Goal: Information Seeking & Learning: Learn about a topic

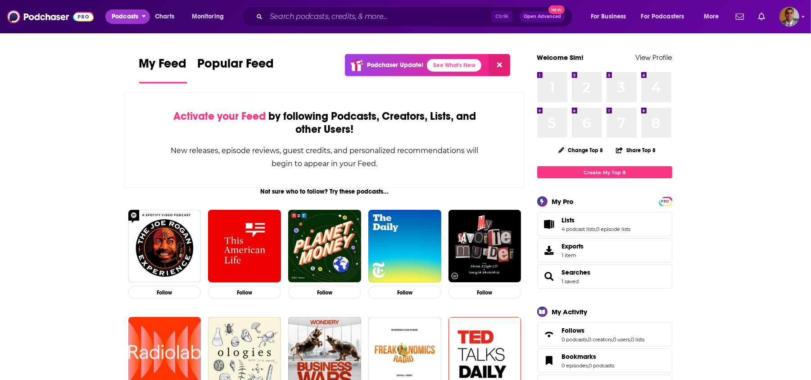
click at [133, 17] on span "Podcasts" at bounding box center [125, 16] width 27 height 13
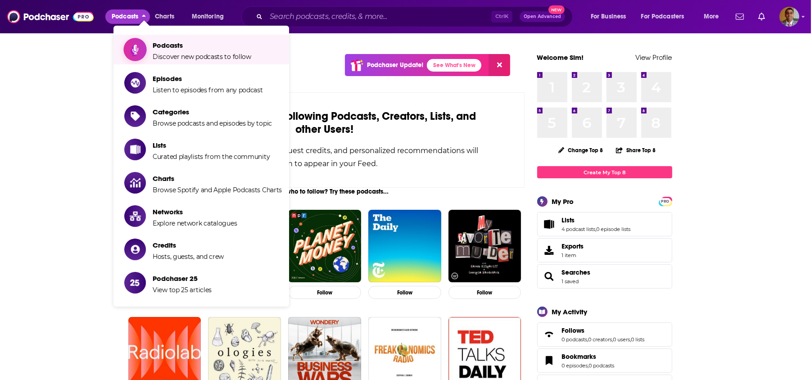
click at [188, 47] on span "Podcasts" at bounding box center [202, 45] width 99 height 9
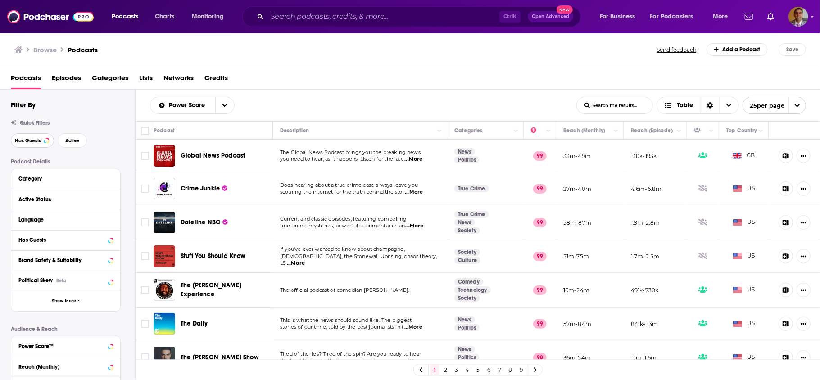
click at [31, 138] on span "Has Guests" at bounding box center [28, 140] width 26 height 5
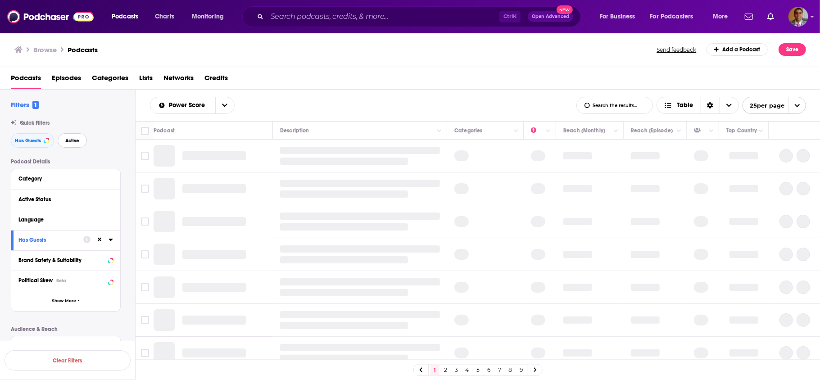
click at [74, 140] on span "Active" at bounding box center [72, 140] width 14 height 5
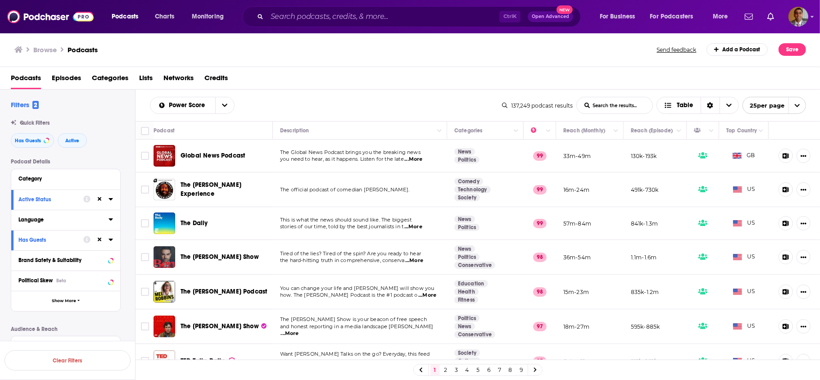
click at [111, 220] on icon at bounding box center [111, 219] width 4 height 2
click at [23, 249] on icon at bounding box center [21, 250] width 5 height 4
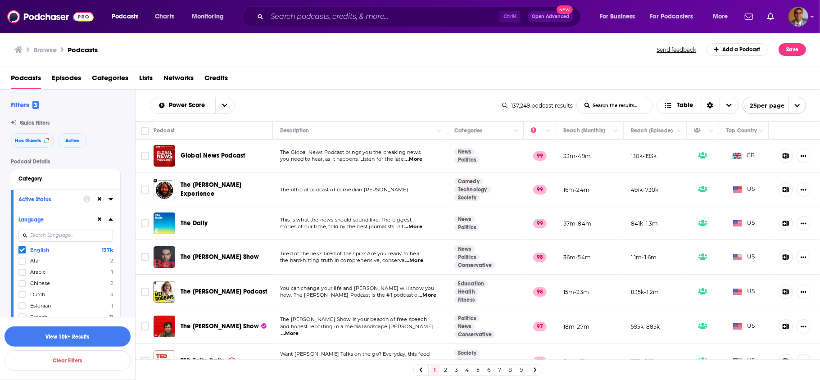
click at [110, 221] on icon at bounding box center [111, 219] width 5 height 7
click at [796, 106] on icon "open menu" at bounding box center [797, 106] width 6 height 6
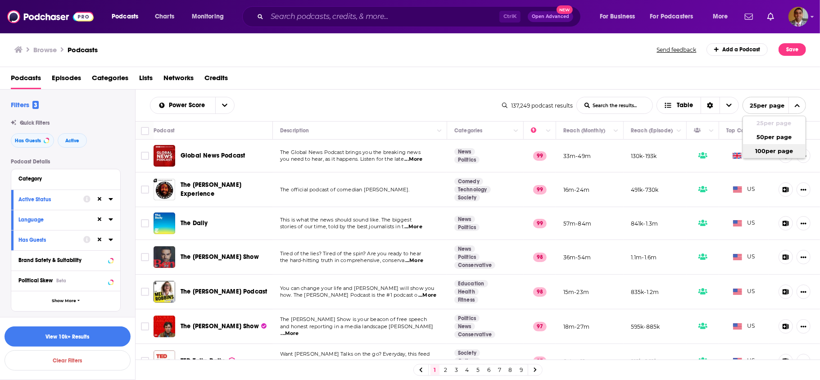
click at [787, 144] on button "100 per page" at bounding box center [774, 151] width 63 height 14
click at [128, 267] on div "Podcast Details Category Active Status Language Has Guests Brand Safety & Suita…" at bounding box center [73, 319] width 124 height 320
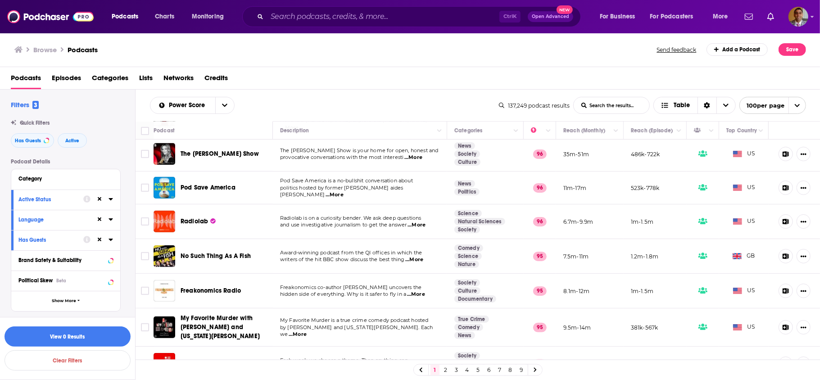
scroll to position [420, 1]
click at [801, 154] on icon "Show More Button" at bounding box center [804, 155] width 6 height 2
click at [355, 94] on div "Power Score List Search Input Search the results... Table 137,249 podcast resul…" at bounding box center [478, 106] width 685 height 32
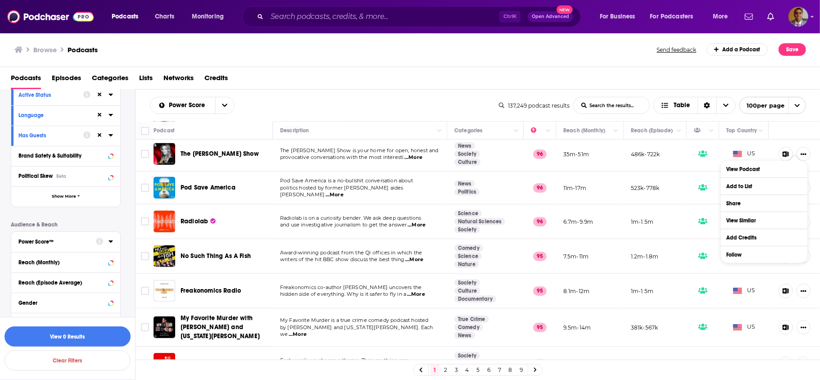
click at [110, 240] on icon at bounding box center [111, 241] width 5 height 7
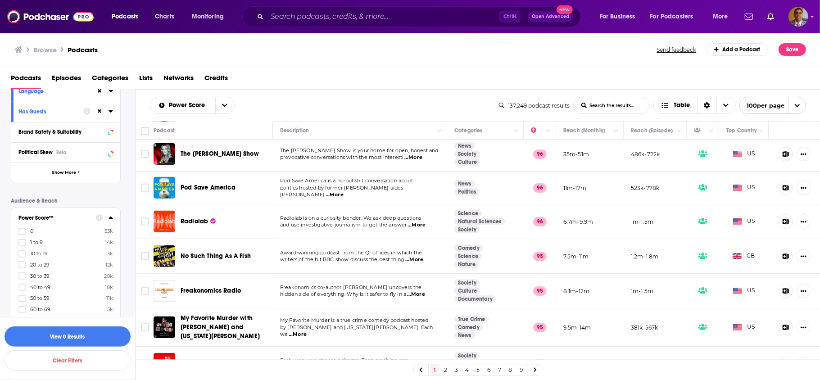
scroll to position [177, 0]
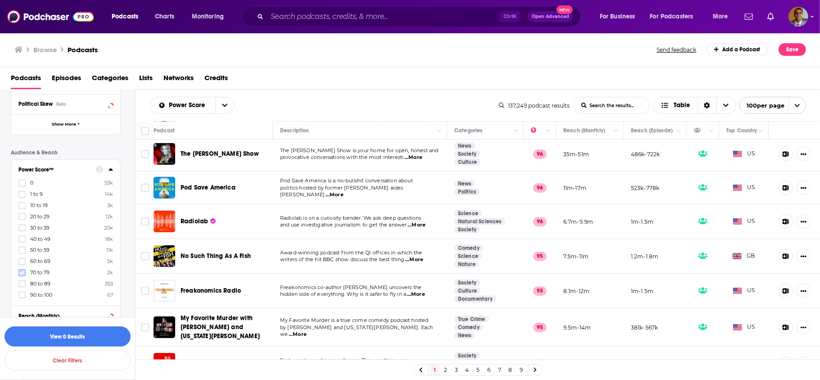
click at [22, 270] on icon at bounding box center [21, 272] width 5 height 5
click at [24, 273] on icon at bounding box center [21, 272] width 5 height 5
click at [22, 272] on icon at bounding box center [21, 272] width 5 height 5
click at [22, 270] on icon at bounding box center [21, 272] width 5 height 5
click at [23, 271] on icon at bounding box center [21, 273] width 5 height 4
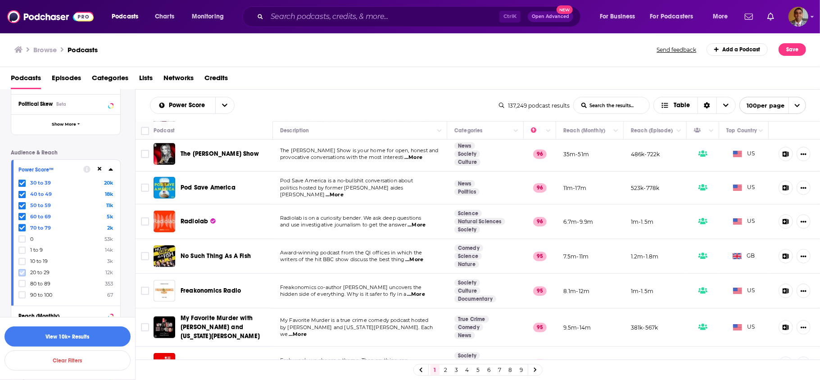
click at [22, 269] on label at bounding box center [21, 272] width 7 height 7
click at [22, 273] on icon at bounding box center [21, 273] width 5 height 4
click at [24, 272] on icon at bounding box center [21, 272] width 5 height 5
click at [86, 336] on button "View 10k+ Results" at bounding box center [68, 336] width 126 height 20
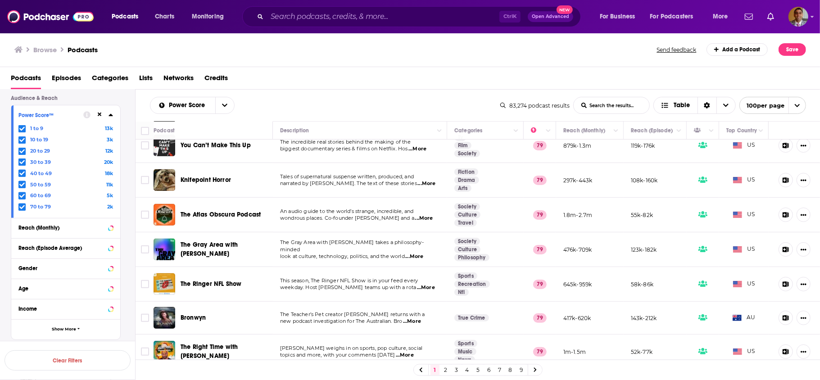
scroll to position [256, 0]
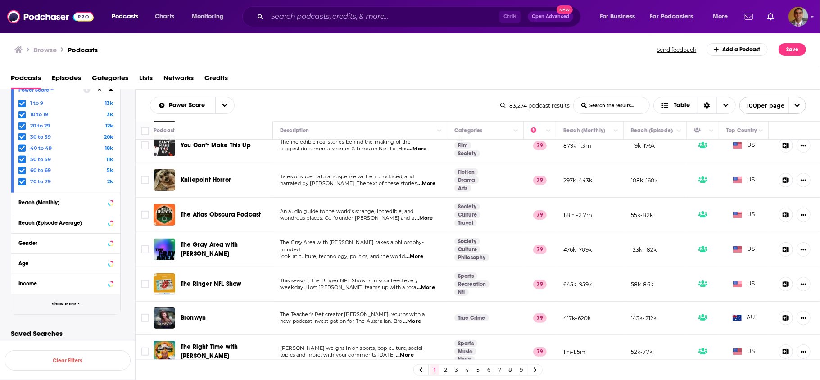
click at [77, 306] on span "button" at bounding box center [78, 304] width 3 height 5
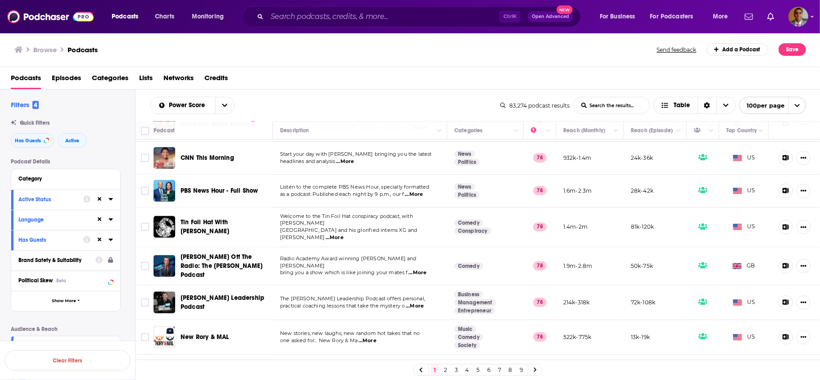
scroll to position [3218, 1]
click at [535, 369] on icon at bounding box center [535, 370] width 3 height 5
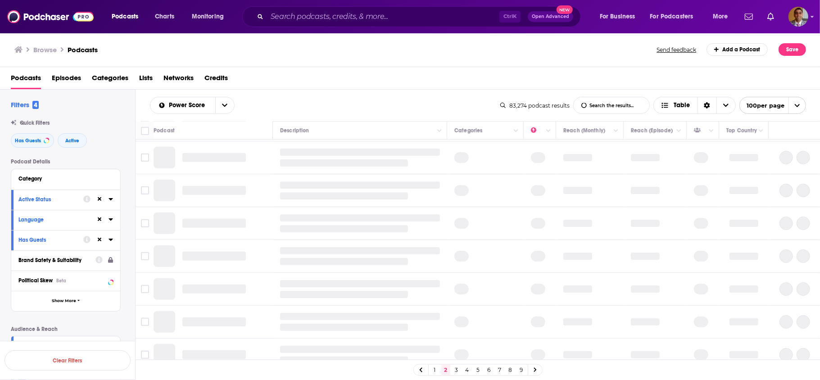
scroll to position [242, 1]
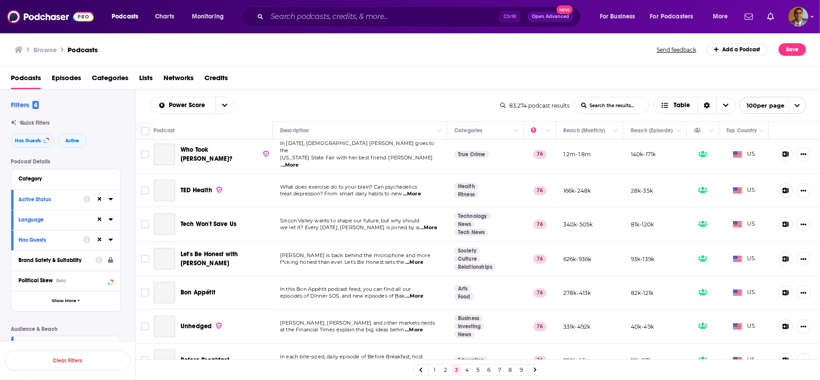
scroll to position [3214, 1]
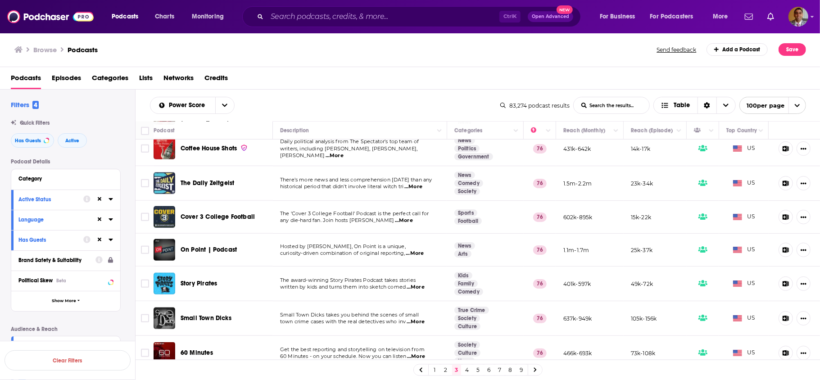
click at [534, 368] on icon at bounding box center [536, 369] width 4 height 5
